Goal: Communication & Community: Answer question/provide support

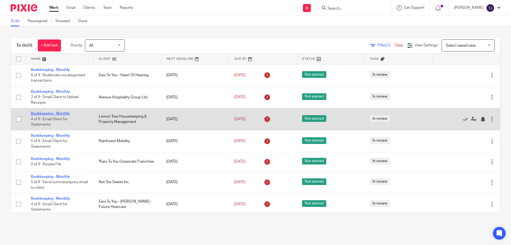
click at [62, 112] on link "Bookkeeping - Monthly" at bounding box center [50, 114] width 39 height 4
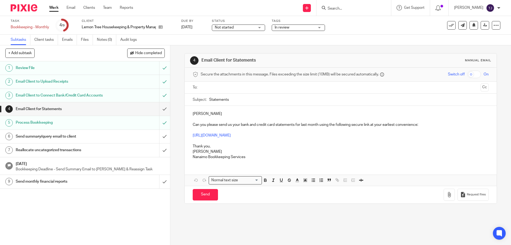
click at [224, 88] on input "text" at bounding box center [341, 87] width 276 height 6
click at [256, 86] on input "text" at bounding box center [362, 88] width 231 height 10
click at [232, 102] on input "Statements" at bounding box center [348, 101] width 279 height 12
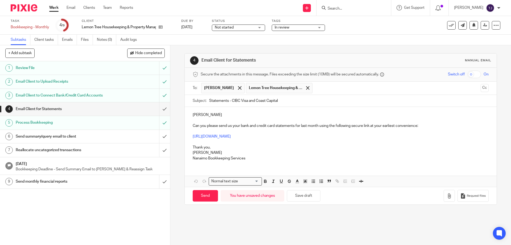
type input "Statements - CIBC Visa and Coast Capital"
drag, startPoint x: 203, startPoint y: 114, endPoint x: 179, endPoint y: 115, distance: 24.0
click at [179, 115] on div "4 Email Client for Statements Manual email Secure the attachments in this messa…" at bounding box center [340, 144] width 341 height 199
click at [248, 126] on p "Can you please send us your bank and credit card statements for last month usin…" at bounding box center [341, 125] width 296 height 5
drag, startPoint x: 272, startPoint y: 126, endPoint x: 275, endPoint y: 124, distance: 3.8
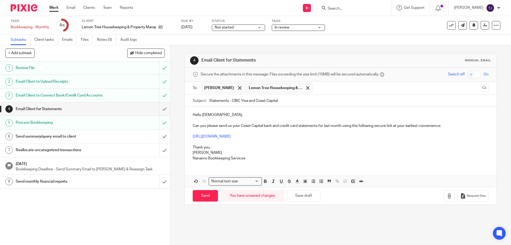
click at [273, 126] on p "Can you please send us your Coast Capital bank and credit card statements for l…" at bounding box center [341, 125] width 296 height 5
click at [365, 126] on p "Can you please send us your Coast Capital bank statement and CIBC Visa credit c…" at bounding box center [341, 125] width 296 height 5
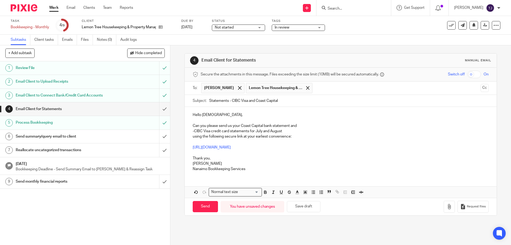
click at [240, 125] on p "Can you please send us your Coast Capital bank statement and" at bounding box center [341, 125] width 296 height 5
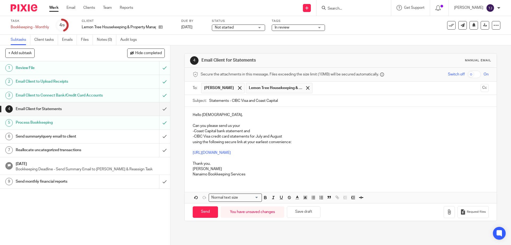
click at [243, 130] on p "-Coast Capital bank statement and" at bounding box center [341, 130] width 296 height 5
click at [481, 85] on button "Cc" at bounding box center [485, 88] width 8 height 8
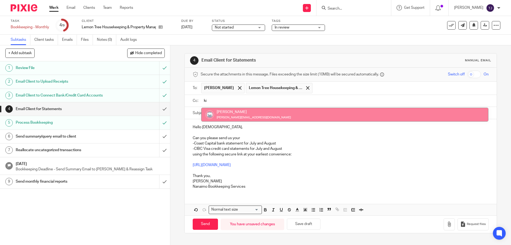
type input "kim"
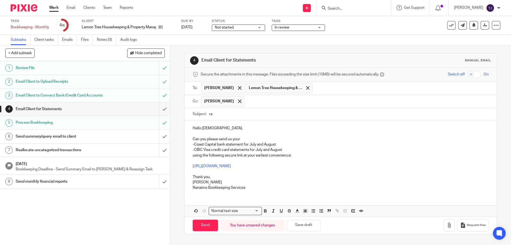
type input "r"
type input "August Month End statement Request"
click at [252, 103] on input "text" at bounding box center [366, 101] width 239 height 10
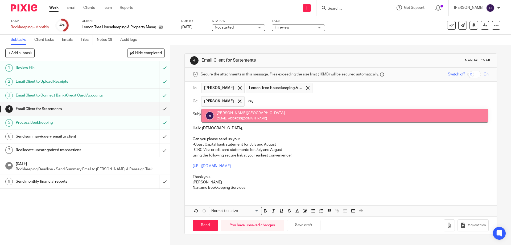
type input "ray"
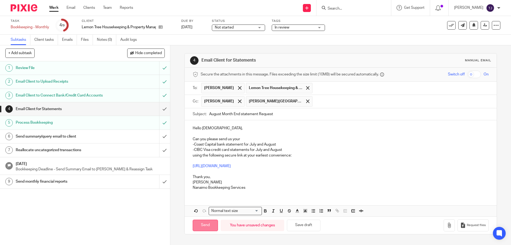
click at [200, 224] on input "Send" at bounding box center [205, 224] width 25 height 11
type input "Sent"
